Goal: Communication & Community: Share content

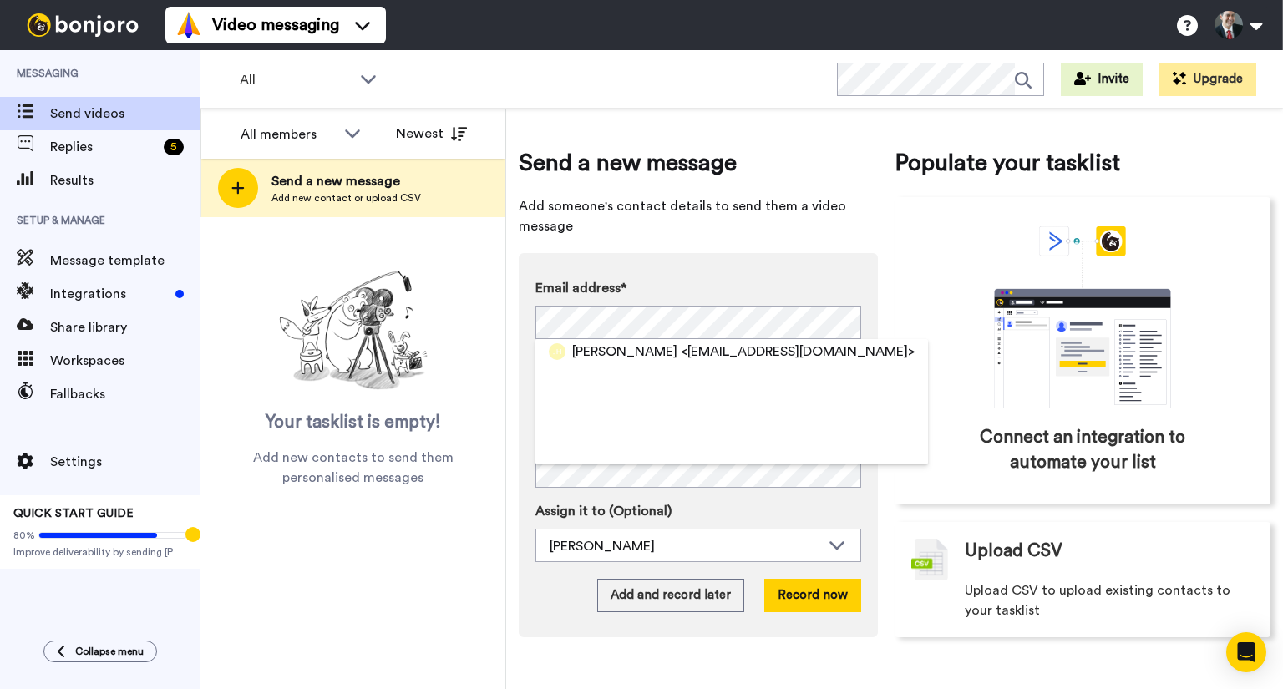
click at [672, 341] on div "[PERSON_NAME] <[EMAIL_ADDRESS][DOMAIN_NAME]>" at bounding box center [731, 351] width 392 height 25
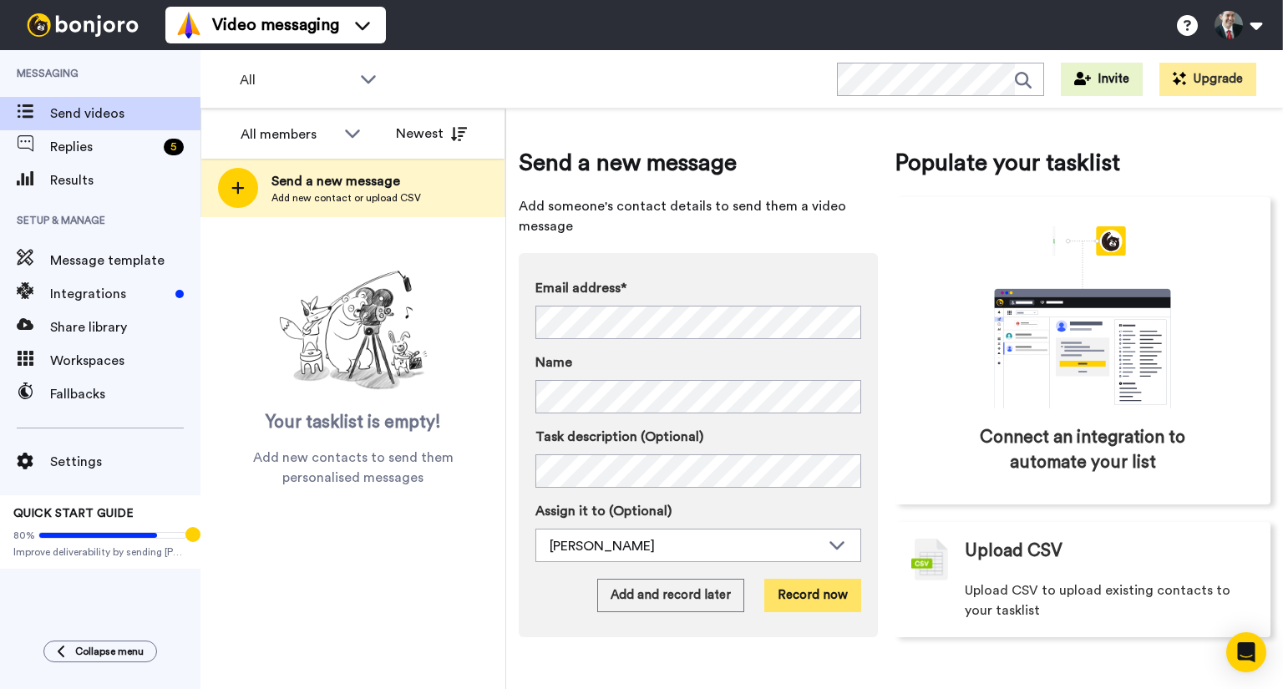
click at [793, 587] on button "Record now" at bounding box center [812, 595] width 97 height 33
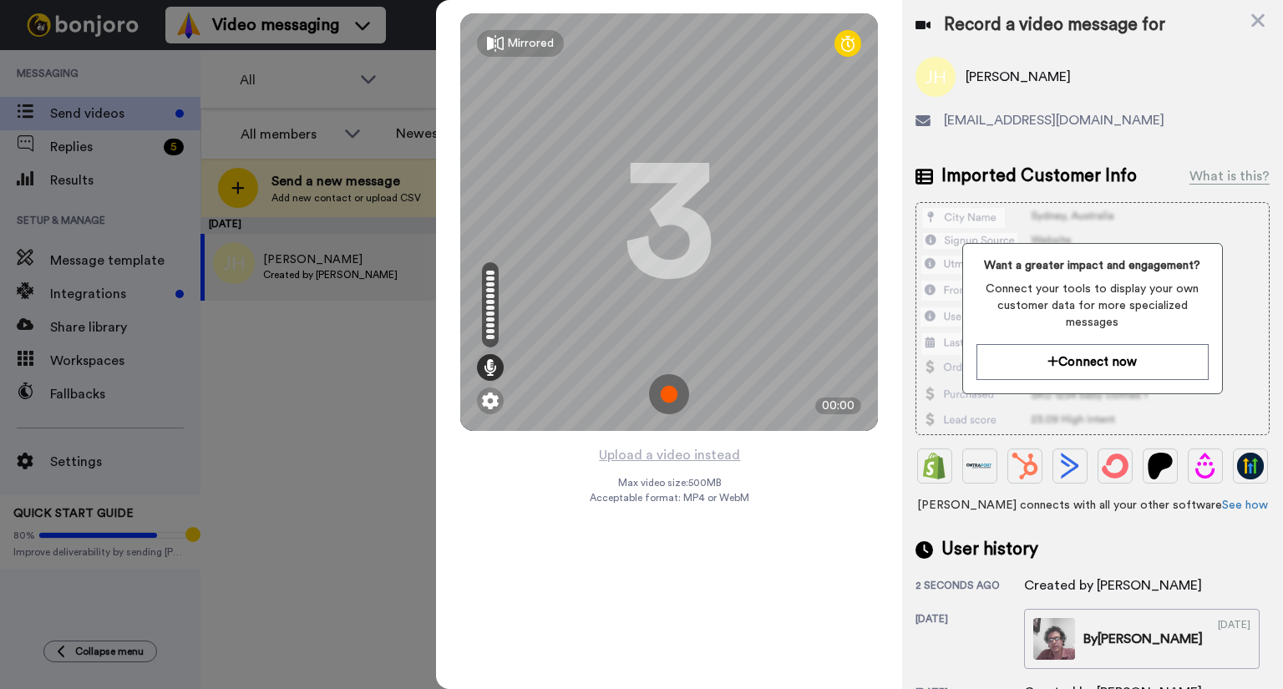
click at [671, 393] on img at bounding box center [669, 394] width 40 height 40
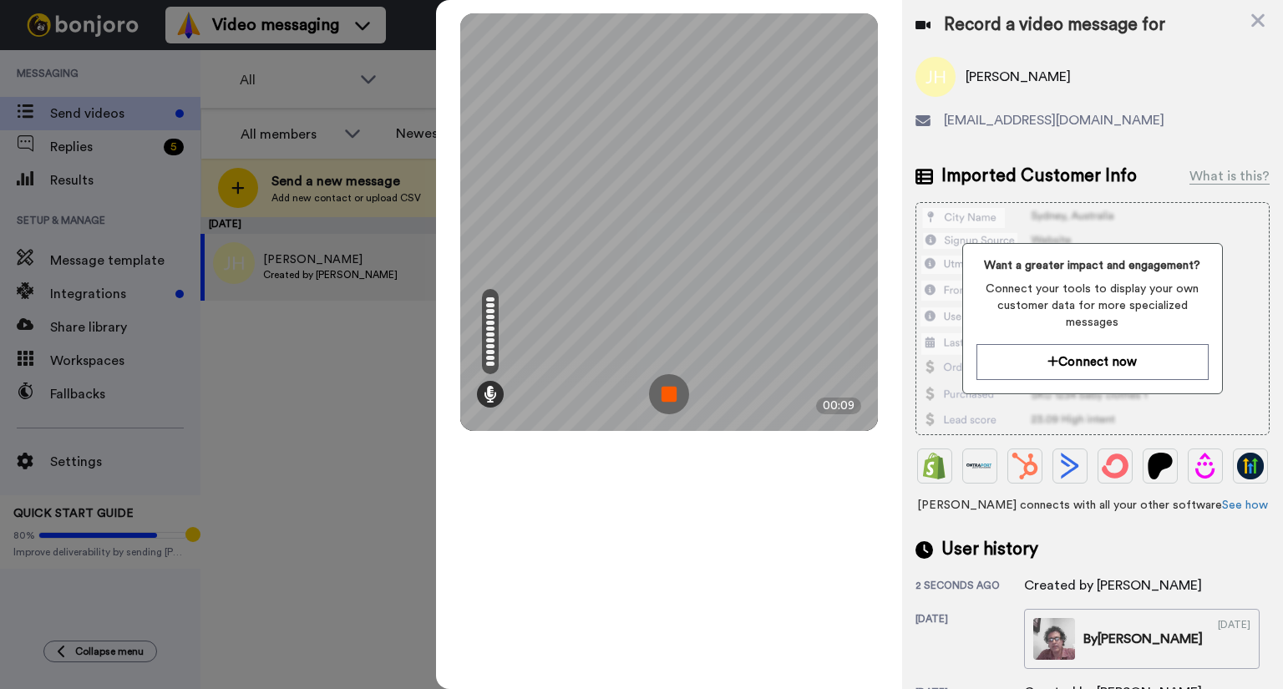
click at [670, 387] on img at bounding box center [669, 394] width 40 height 40
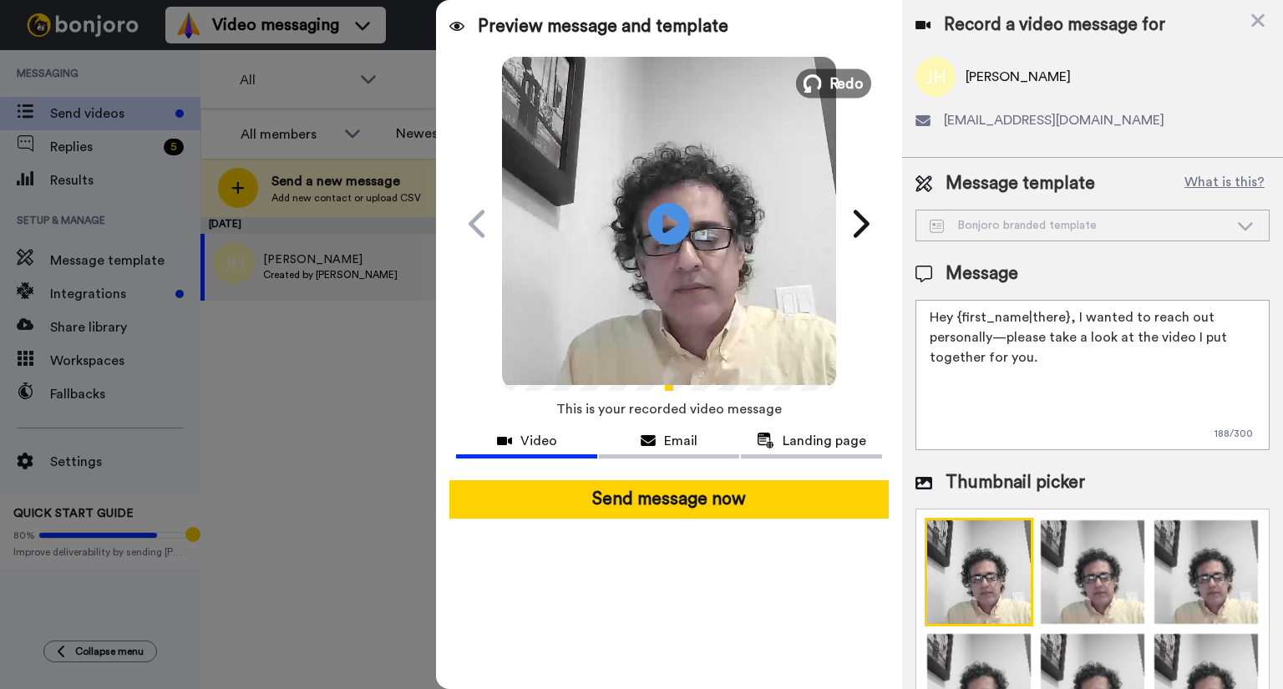
click at [830, 79] on span "Redo" at bounding box center [846, 83] width 35 height 22
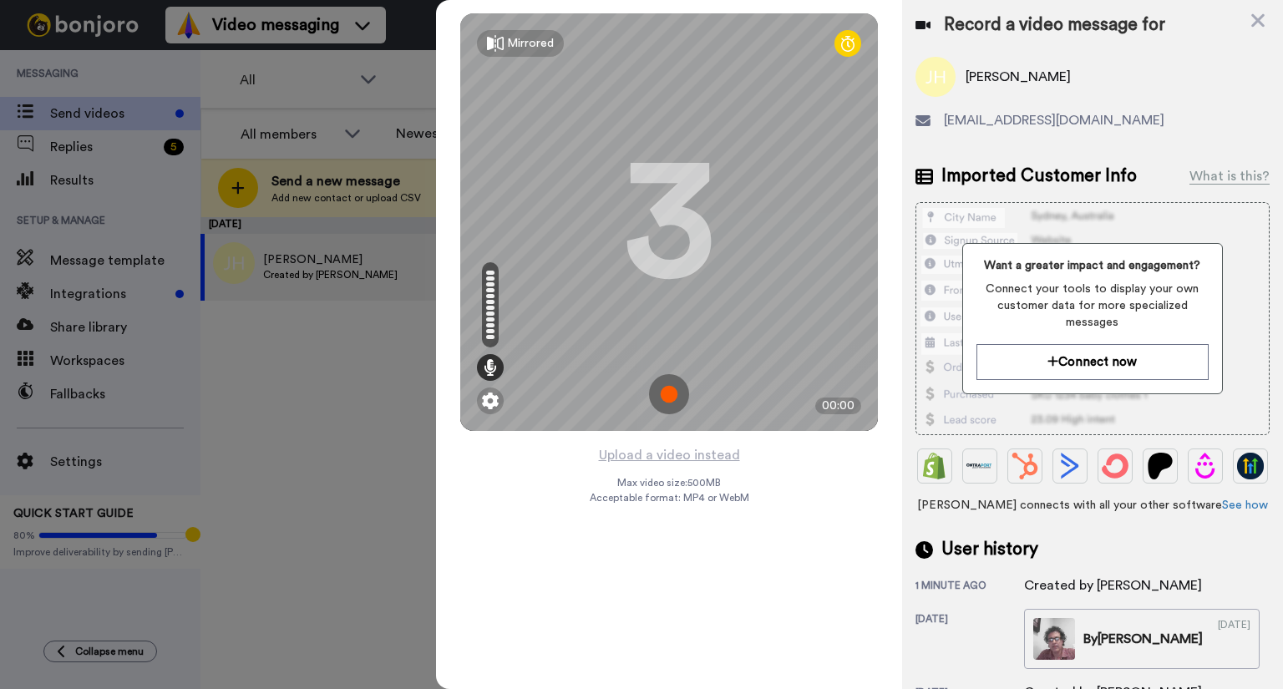
click at [666, 398] on img at bounding box center [669, 394] width 40 height 40
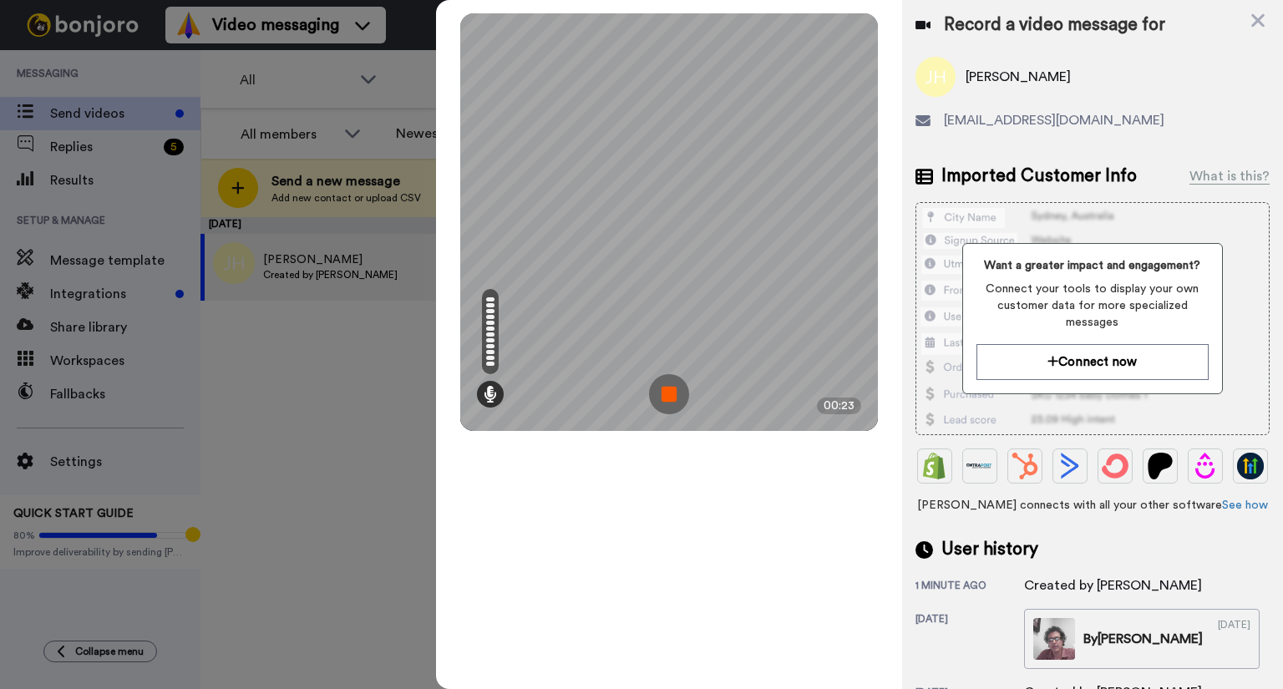
click at [672, 402] on img at bounding box center [669, 394] width 40 height 40
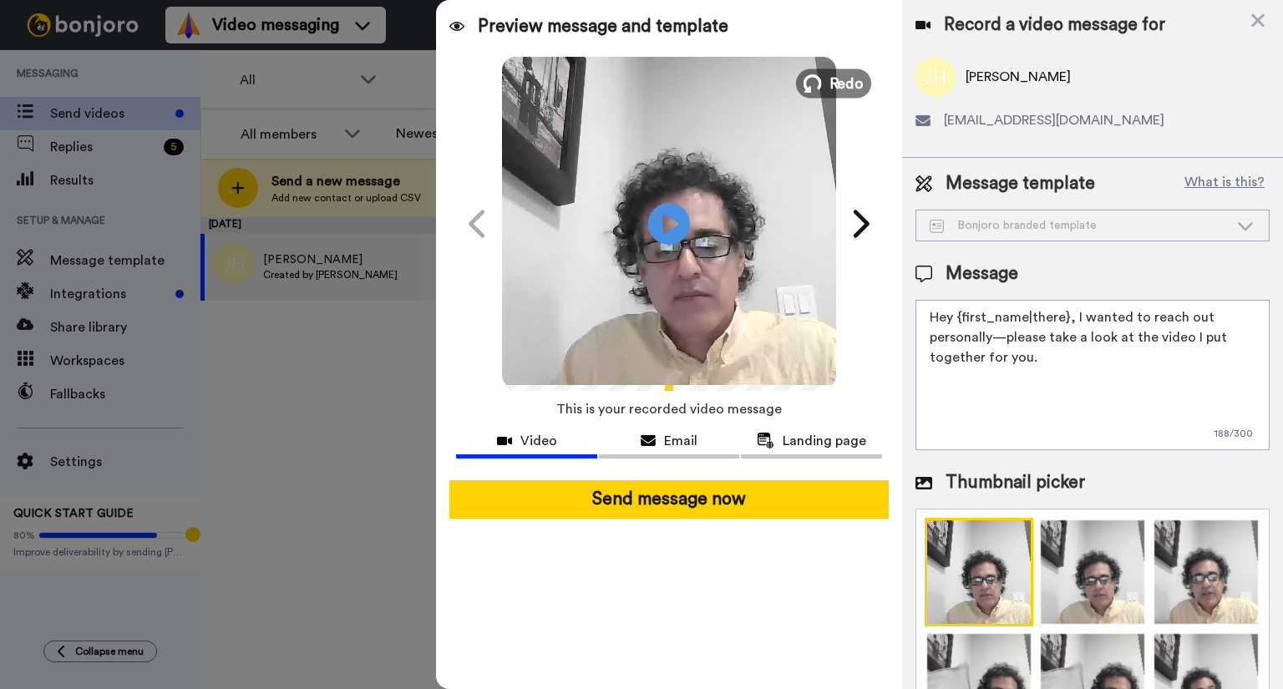
click at [830, 78] on span "Redo" at bounding box center [846, 83] width 35 height 22
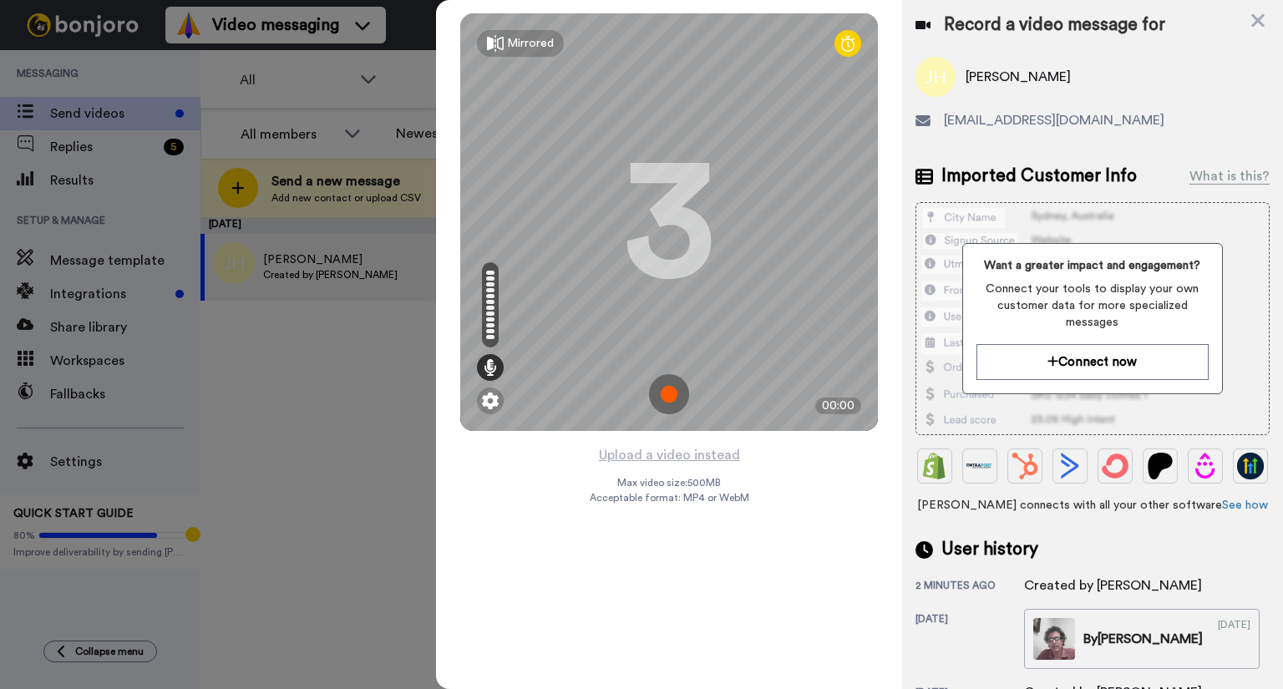
click at [673, 392] on img at bounding box center [669, 394] width 40 height 40
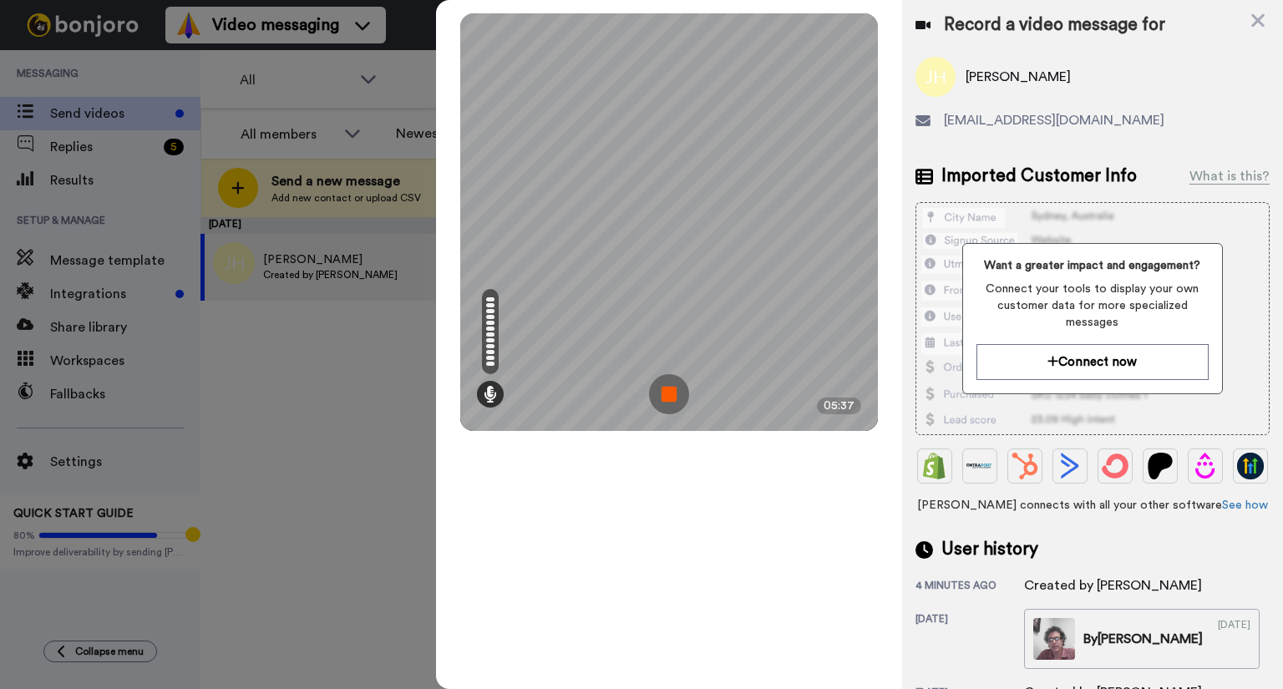
click at [667, 389] on img at bounding box center [669, 394] width 40 height 40
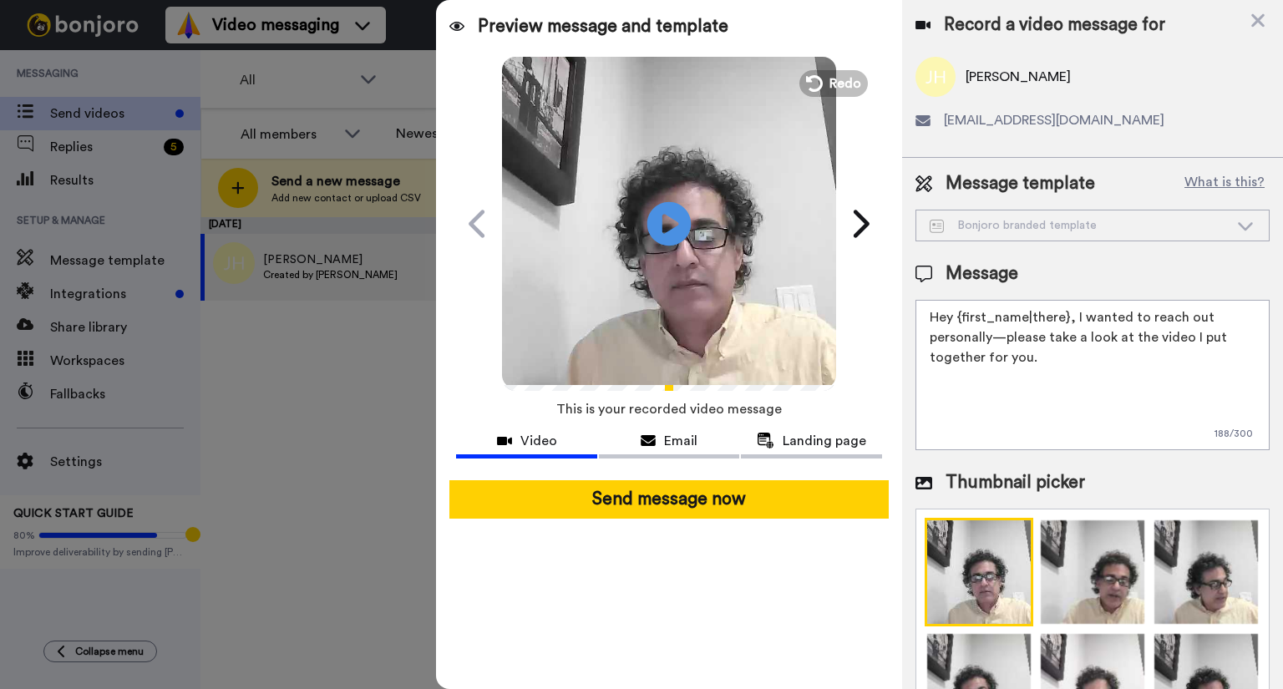
click at [666, 217] on icon "Play/Pause" at bounding box center [669, 223] width 44 height 79
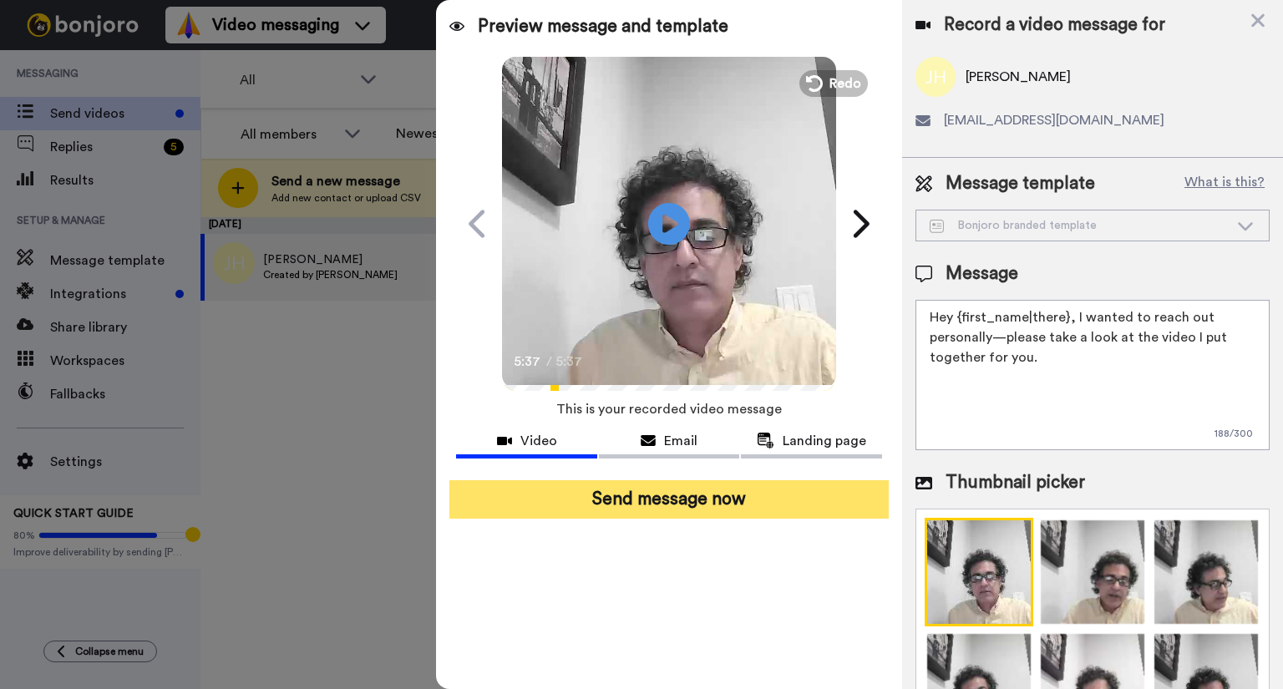
click at [670, 500] on button "Send message now" at bounding box center [668, 499] width 439 height 38
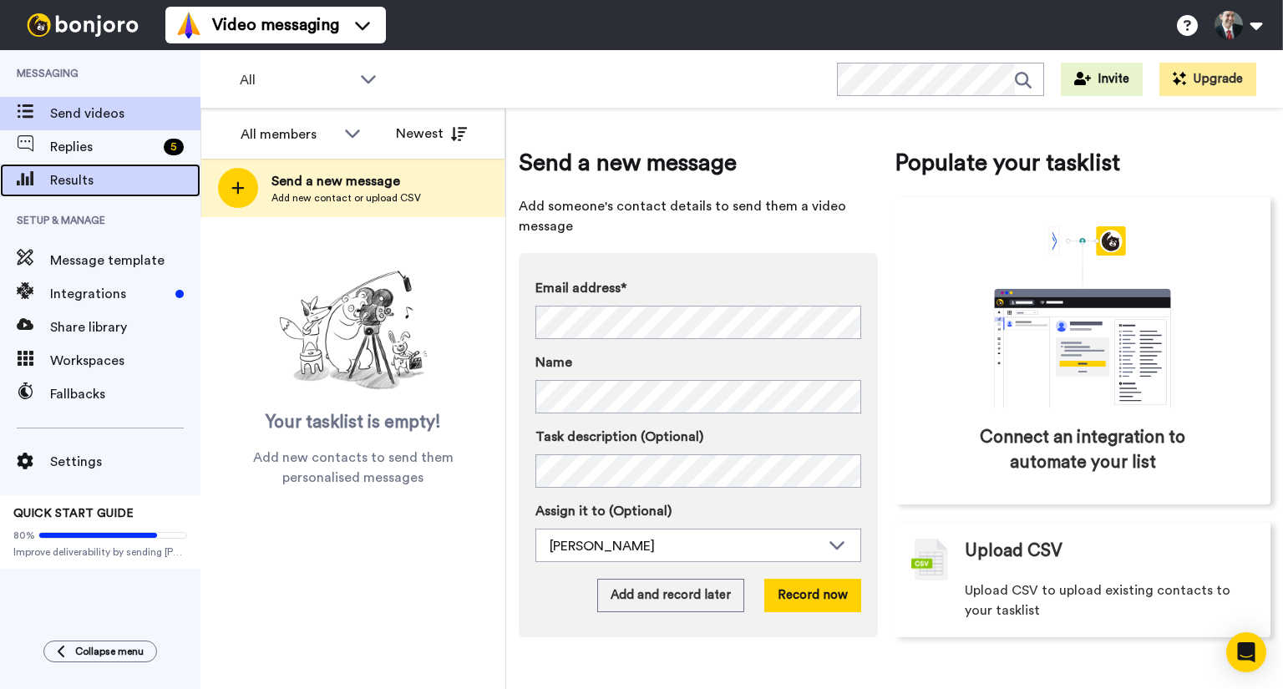
click at [77, 177] on span "Results" at bounding box center [125, 180] width 150 height 20
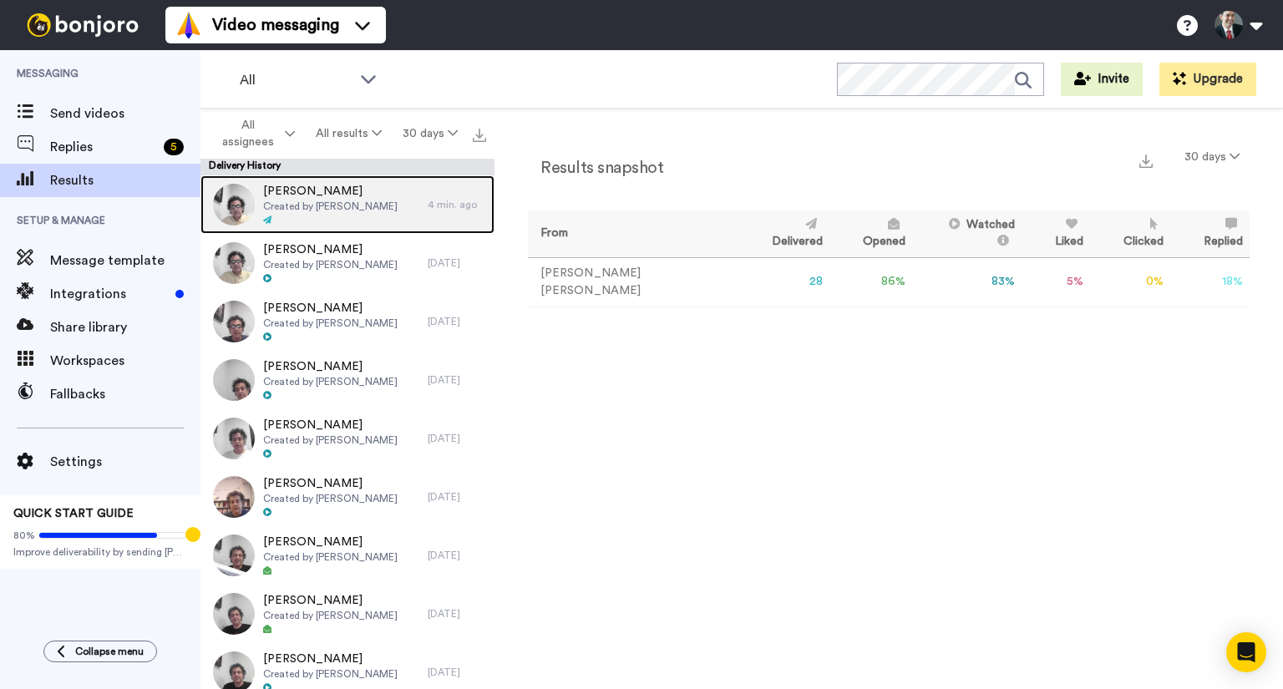
click at [227, 200] on img at bounding box center [234, 205] width 42 height 42
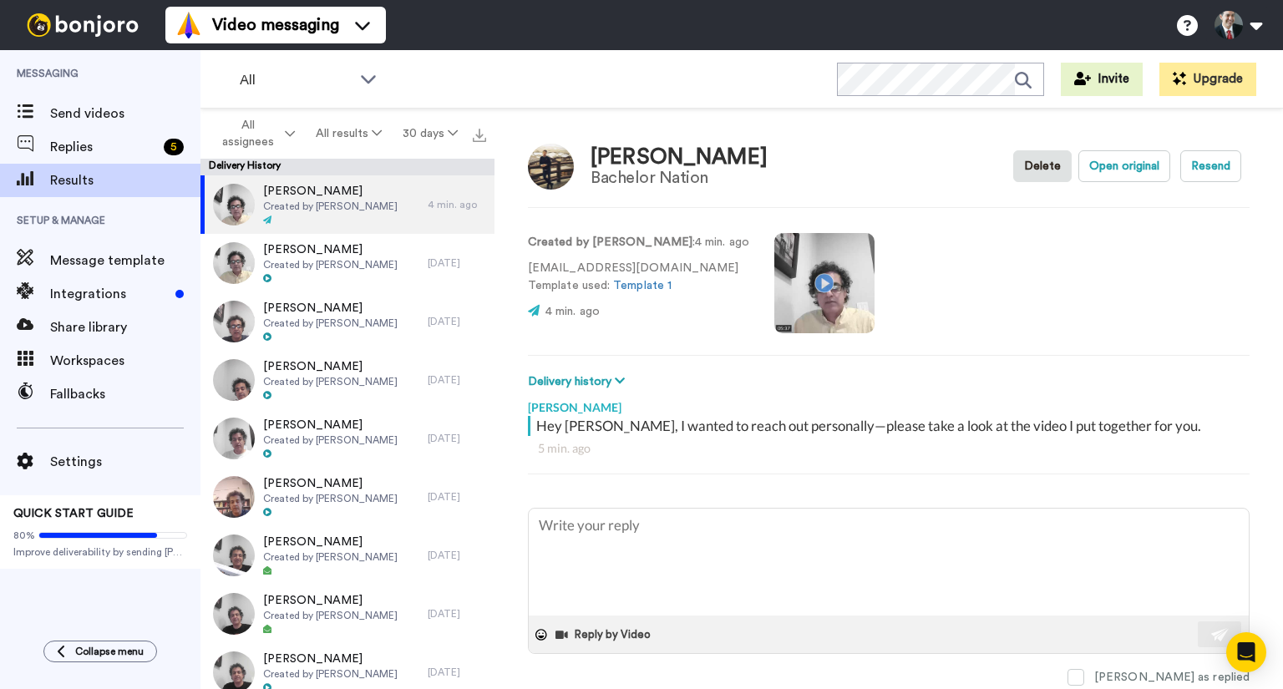
click at [805, 278] on video at bounding box center [824, 283] width 100 height 100
type textarea "x"
